Goal: Check status: Check status

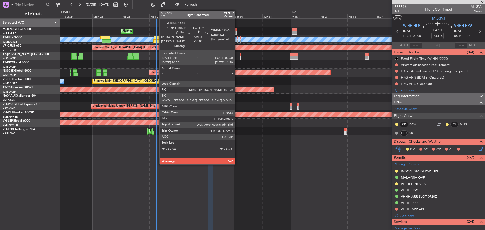
click at [237, 41] on div at bounding box center [237, 41] width 1 height 4
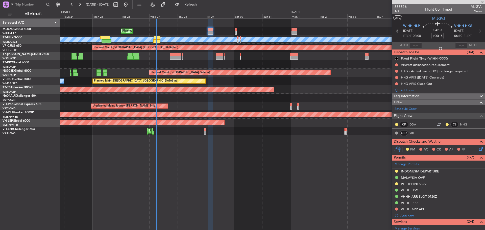
type input "-00:05"
type input "11"
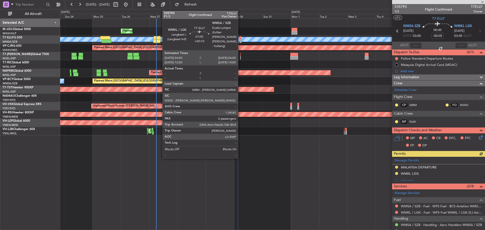
click at [240, 42] on div at bounding box center [241, 41] width 2 height 4
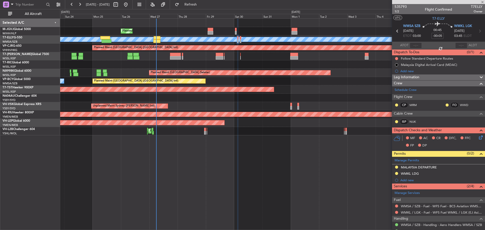
type input "+00:10"
type input "0"
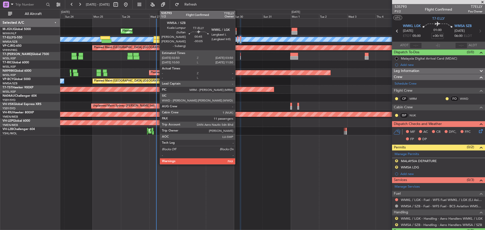
click at [237, 42] on div at bounding box center [237, 41] width 1 height 4
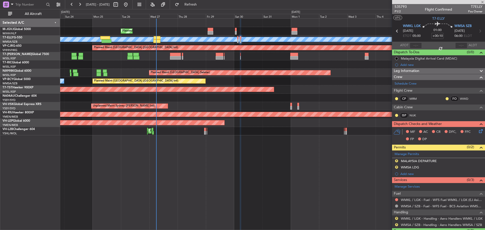
type input "-00:05"
type input "11"
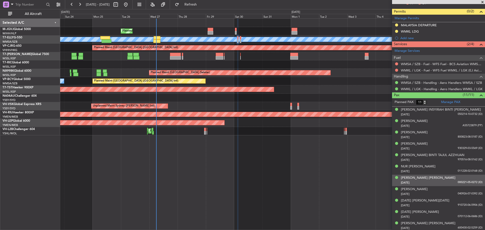
scroll to position [143, 0]
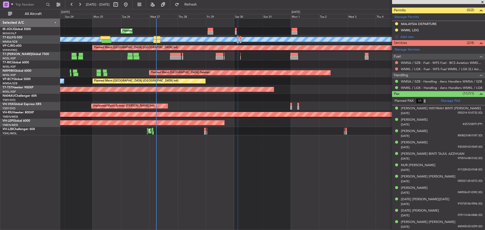
click at [383, 32] on div "Planned Maint [GEOGRAPHIC_DATA] (Halim Intl)" at bounding box center [272, 31] width 424 height 8
